Goal: Information Seeking & Learning: Learn about a topic

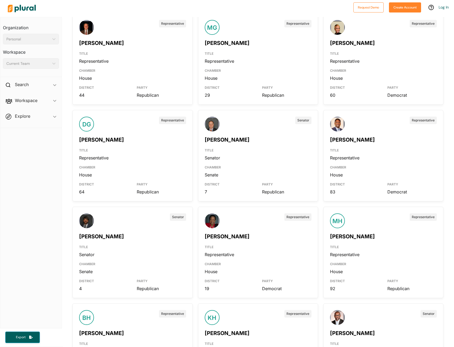
scroll to position [1594, 0]
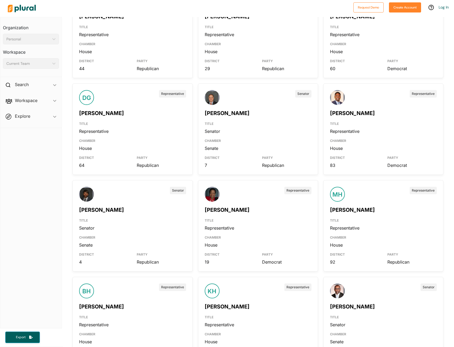
click at [105, 200] on div "Senator" at bounding box center [132, 194] width 107 height 15
drag, startPoint x: 105, startPoint y: 242, endPoint x: 102, endPoint y: 238, distance: 4.5
click at [104, 241] on div "CHAMBER" at bounding box center [132, 236] width 107 height 11
click at [91, 211] on link "[PERSON_NAME]" at bounding box center [101, 210] width 45 height 6
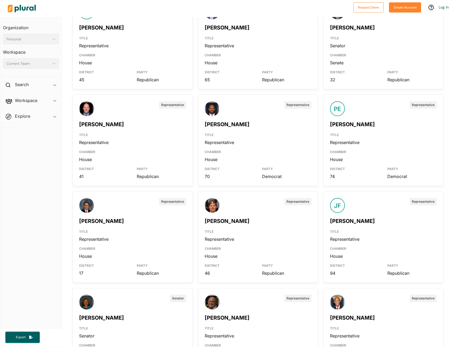
scroll to position [1222, 0]
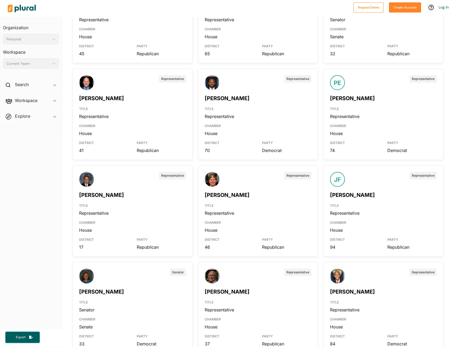
click at [99, 196] on link "[PERSON_NAME]" at bounding box center [101, 195] width 45 height 6
